Goal: Task Accomplishment & Management: Manage account settings

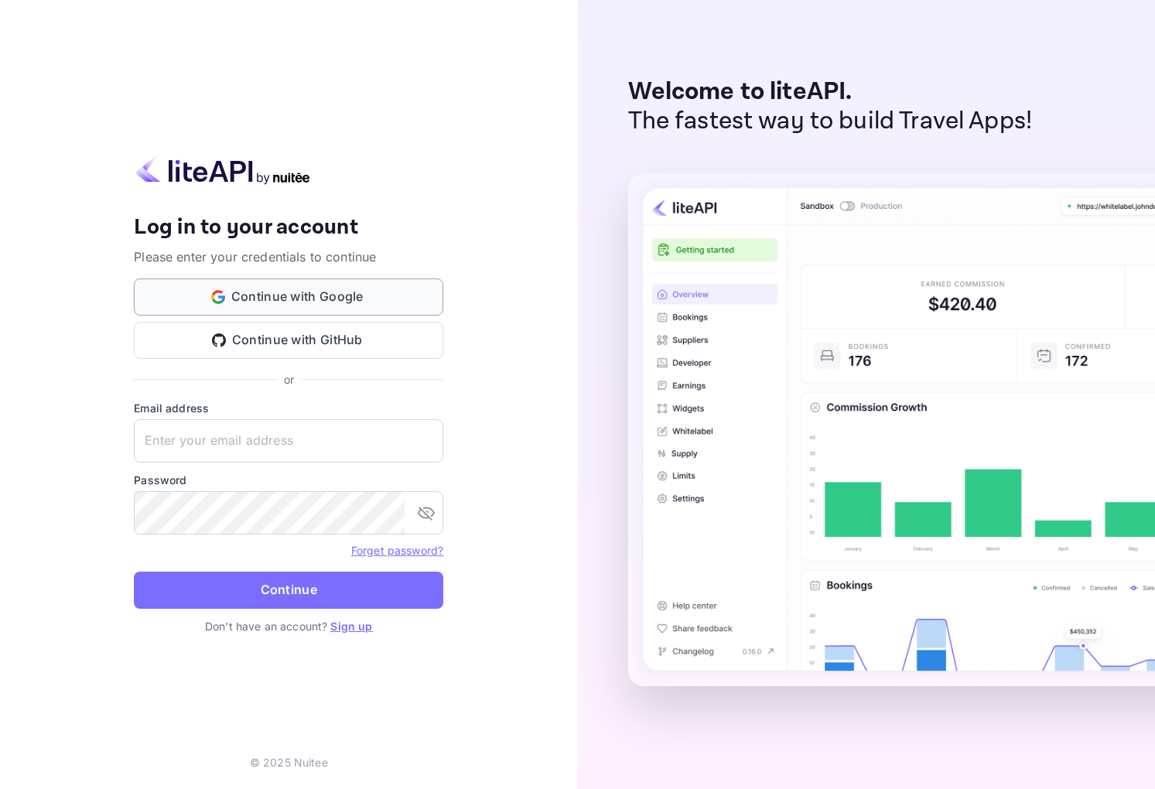
click at [293, 293] on button "Continue with Google" at bounding box center [289, 297] width 310 height 37
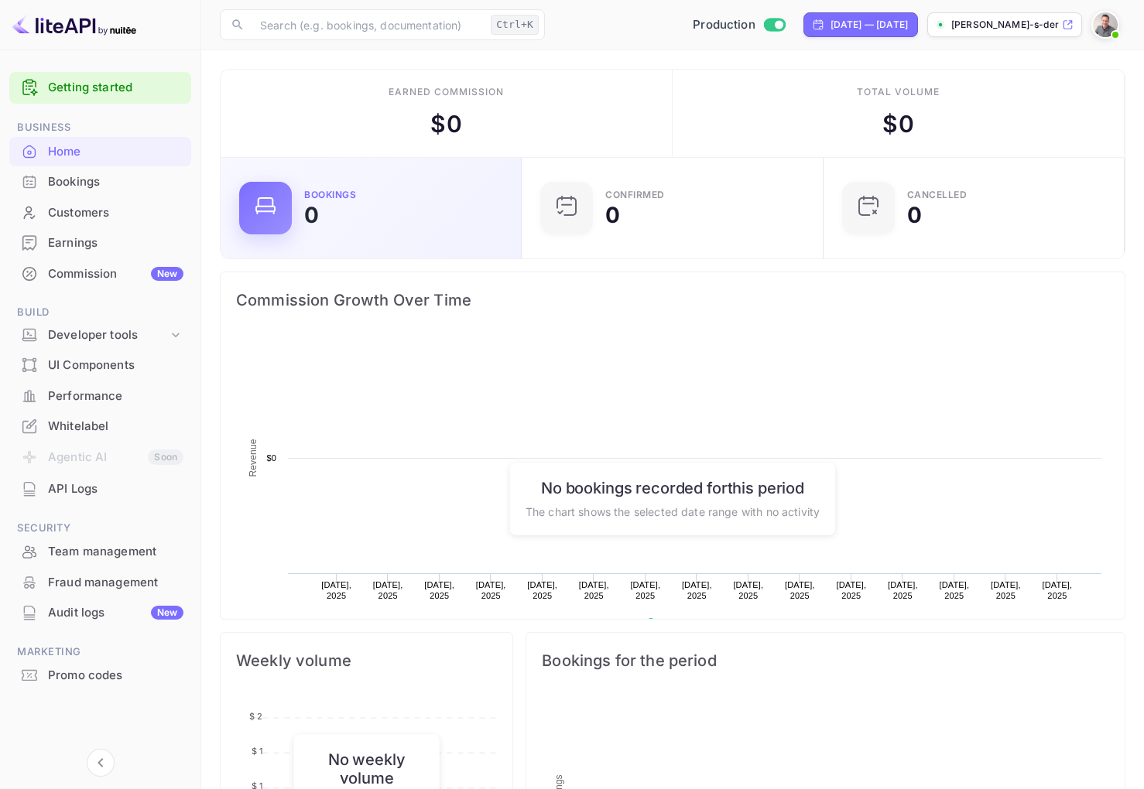
scroll to position [240, 281]
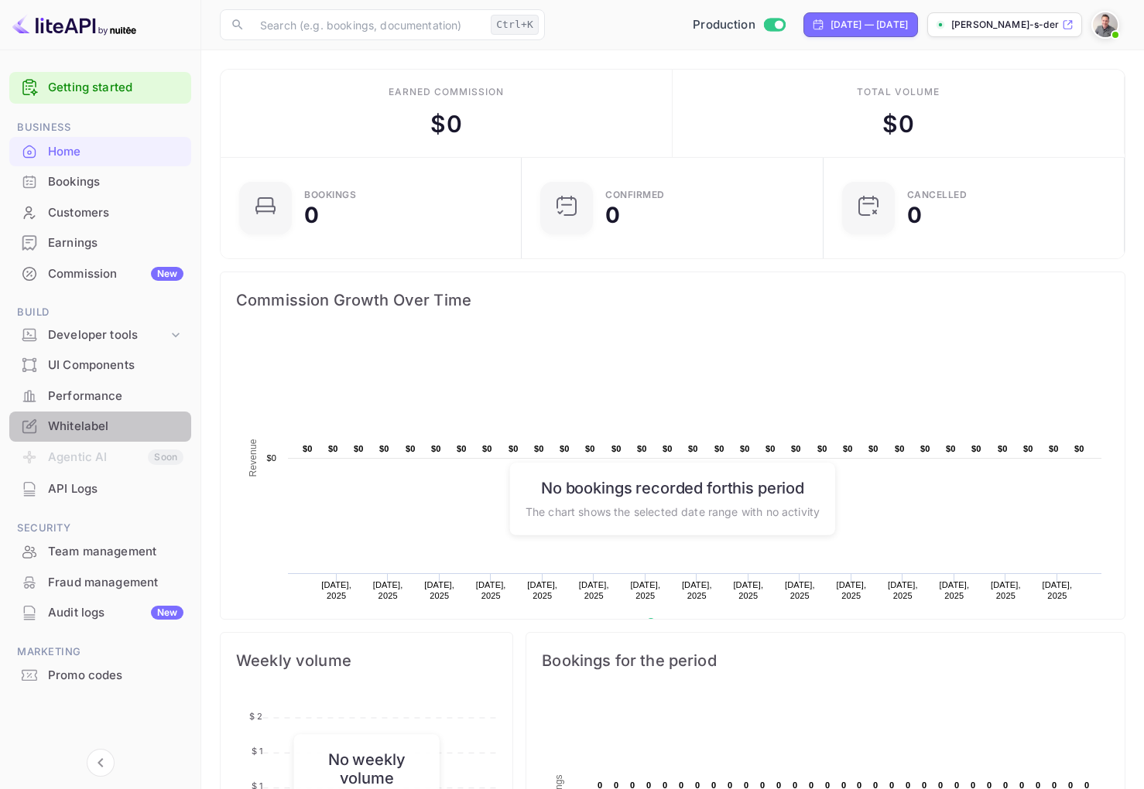
click at [87, 423] on div "Whitelabel" at bounding box center [115, 427] width 135 height 18
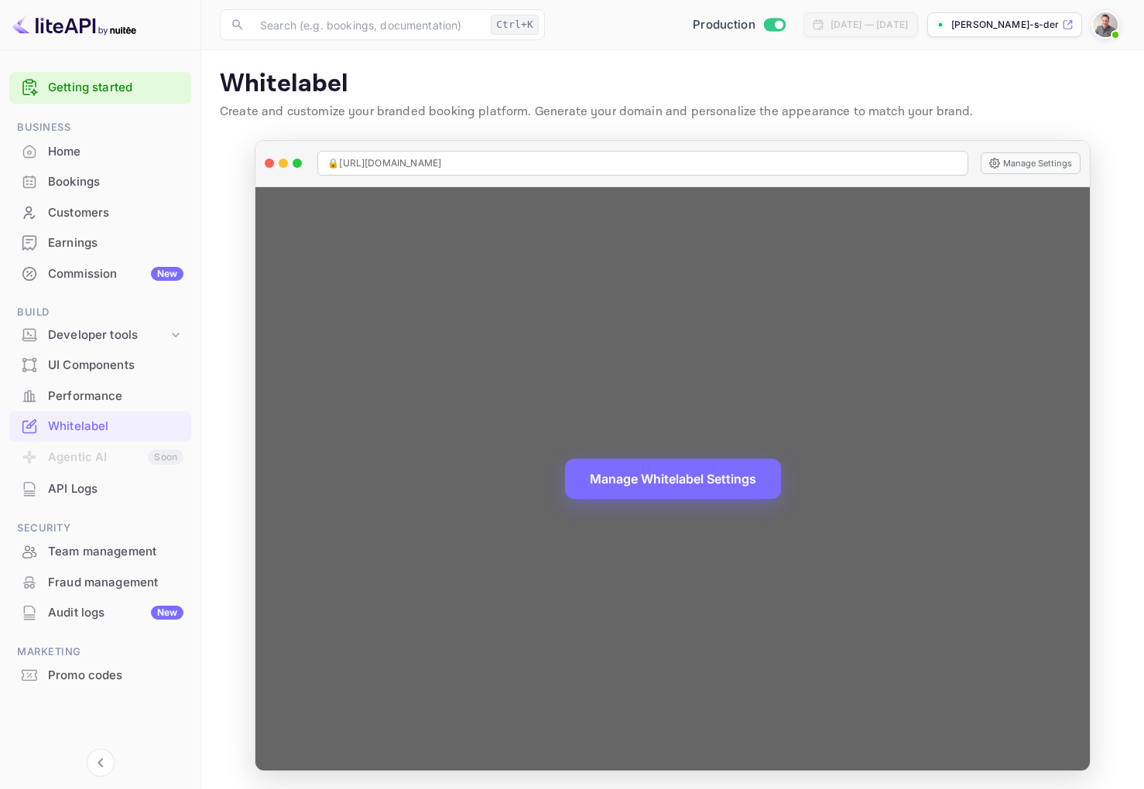
scroll to position [1, 0]
click at [454, 172] on div "🔒 [URL][DOMAIN_NAME]" at bounding box center [642, 162] width 651 height 25
click at [441, 166] on span "🔒 [URL][DOMAIN_NAME]" at bounding box center [384, 163] width 114 height 14
click at [441, 156] on span "🔒 [URL][DOMAIN_NAME]" at bounding box center [384, 163] width 114 height 14
click at [655, 480] on button "Manage Whitelabel Settings" at bounding box center [673, 477] width 216 height 40
